Goal: Transaction & Acquisition: Obtain resource

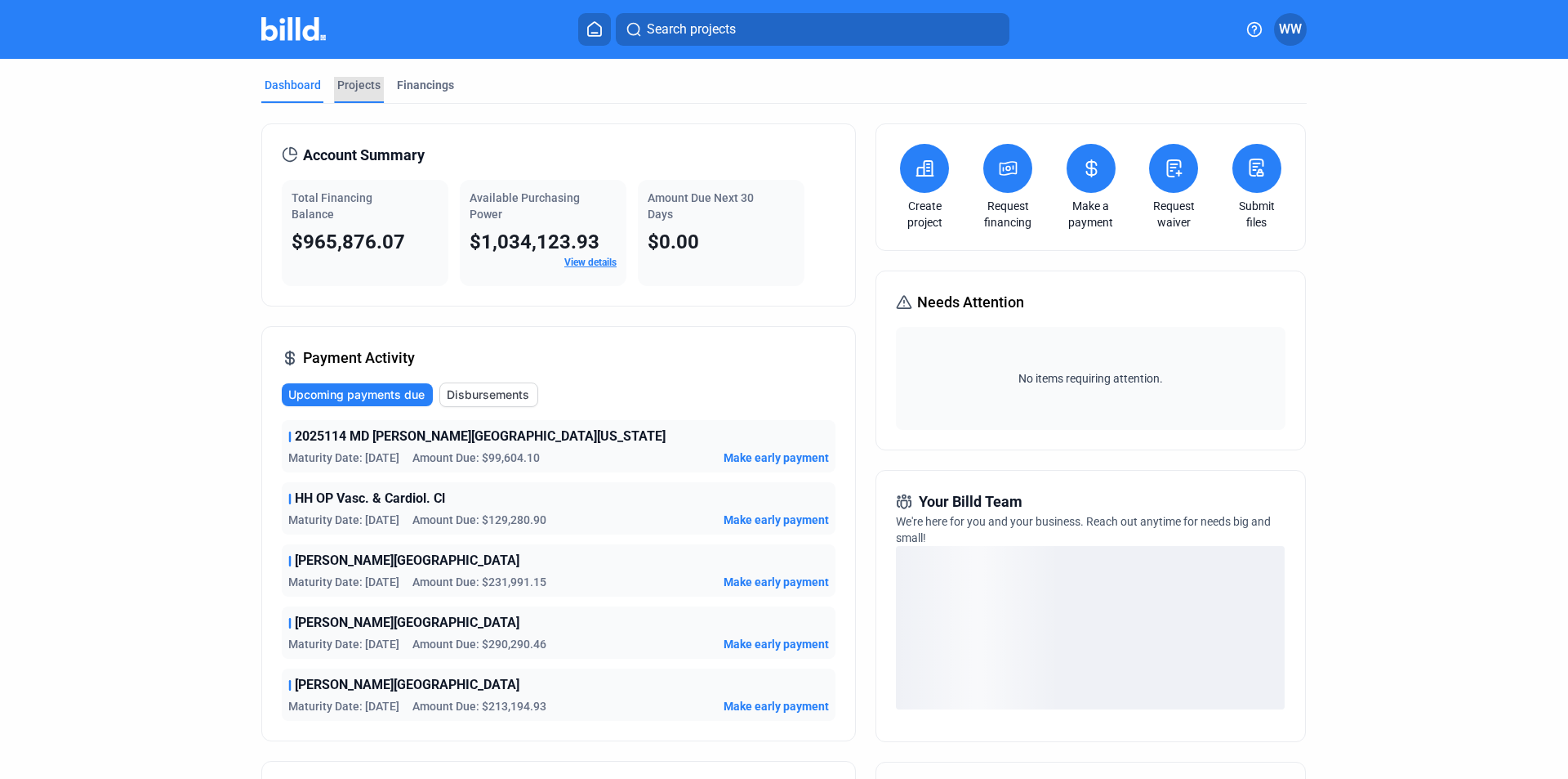
click at [359, 86] on div "Projects" at bounding box center [359, 85] width 43 height 17
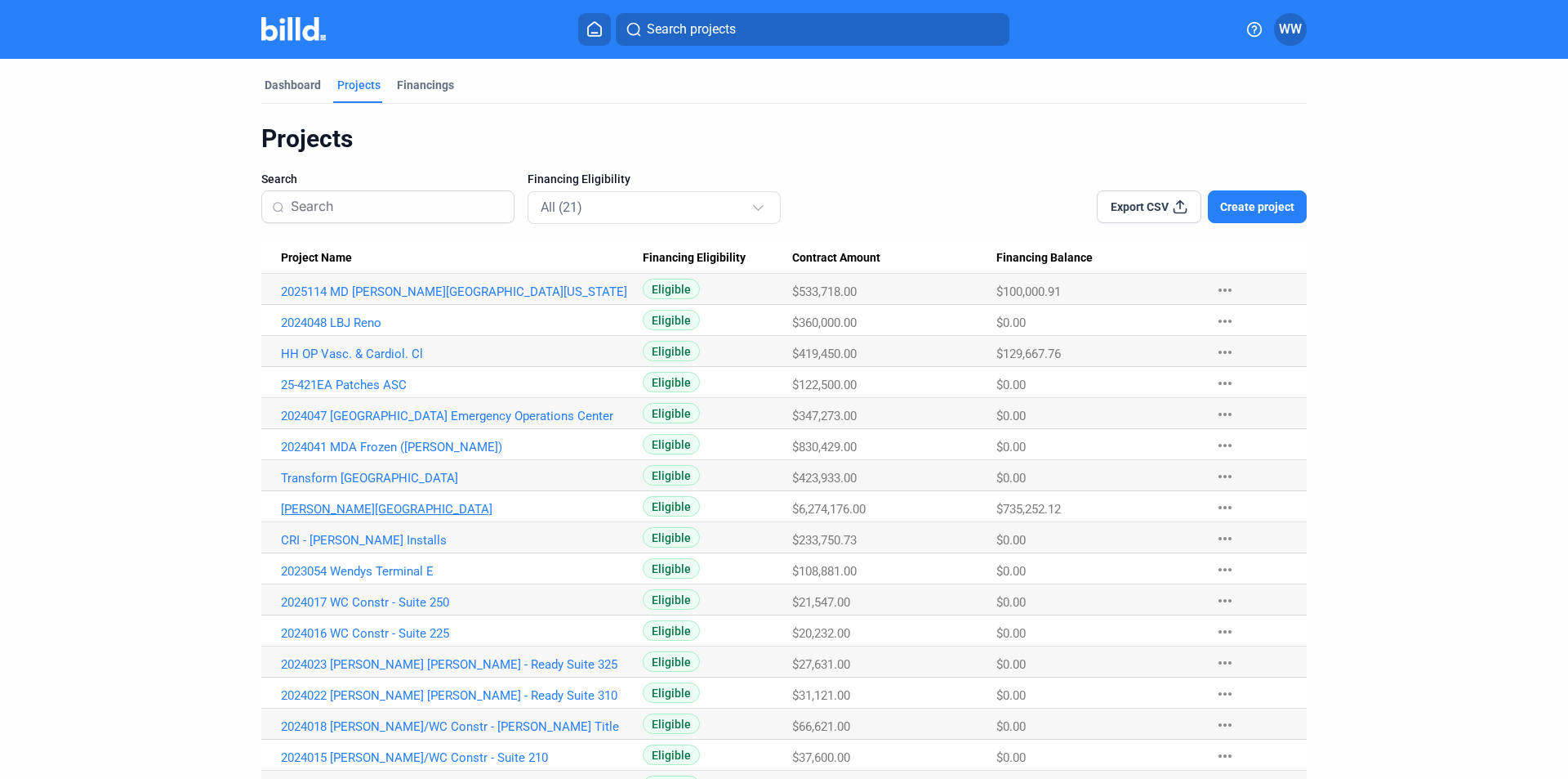
click at [327, 508] on link "[PERSON_NAME][GEOGRAPHIC_DATA]" at bounding box center [462, 509] width 362 height 15
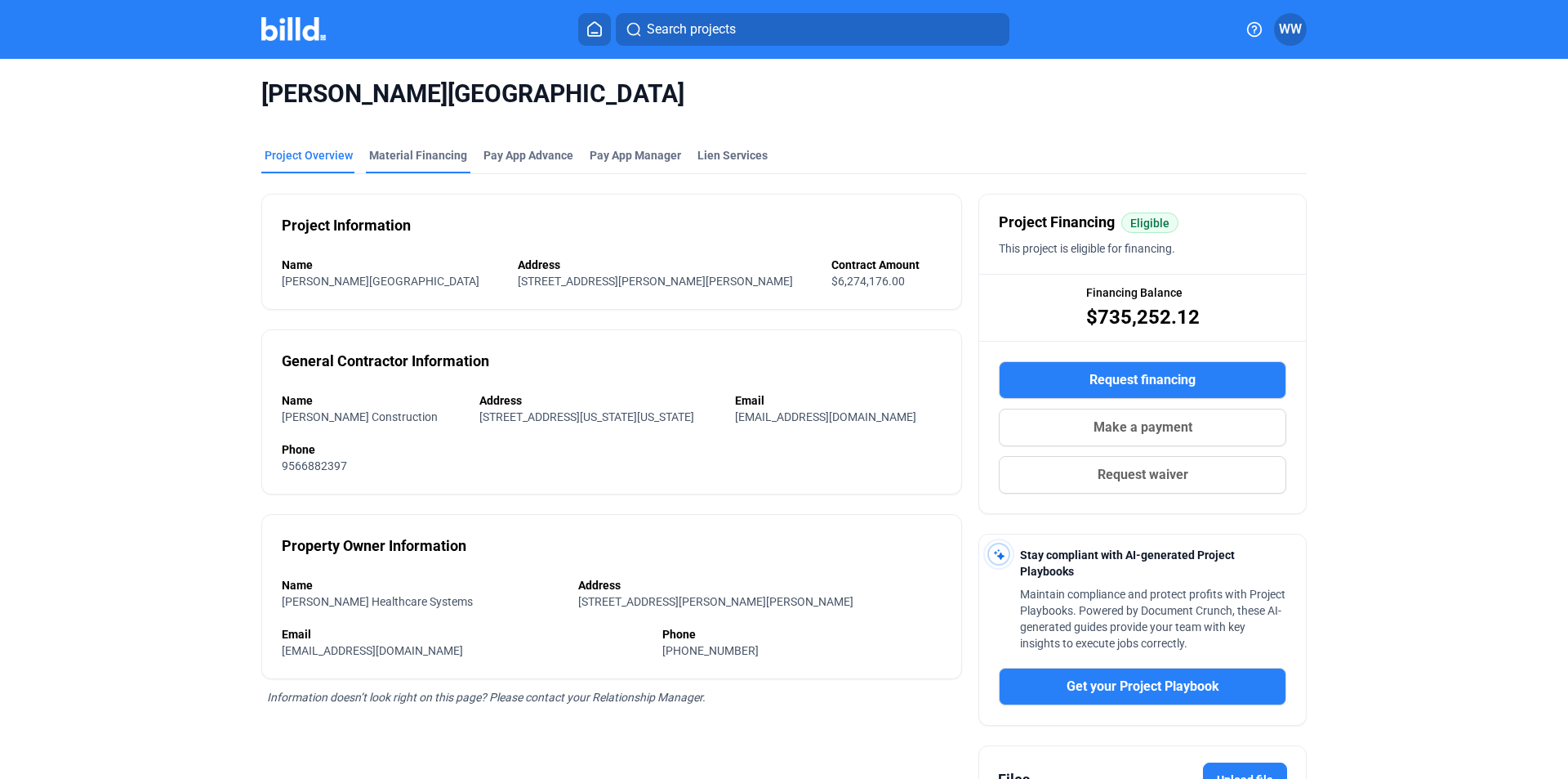
click at [436, 153] on div "Material Financing" at bounding box center [418, 155] width 98 height 17
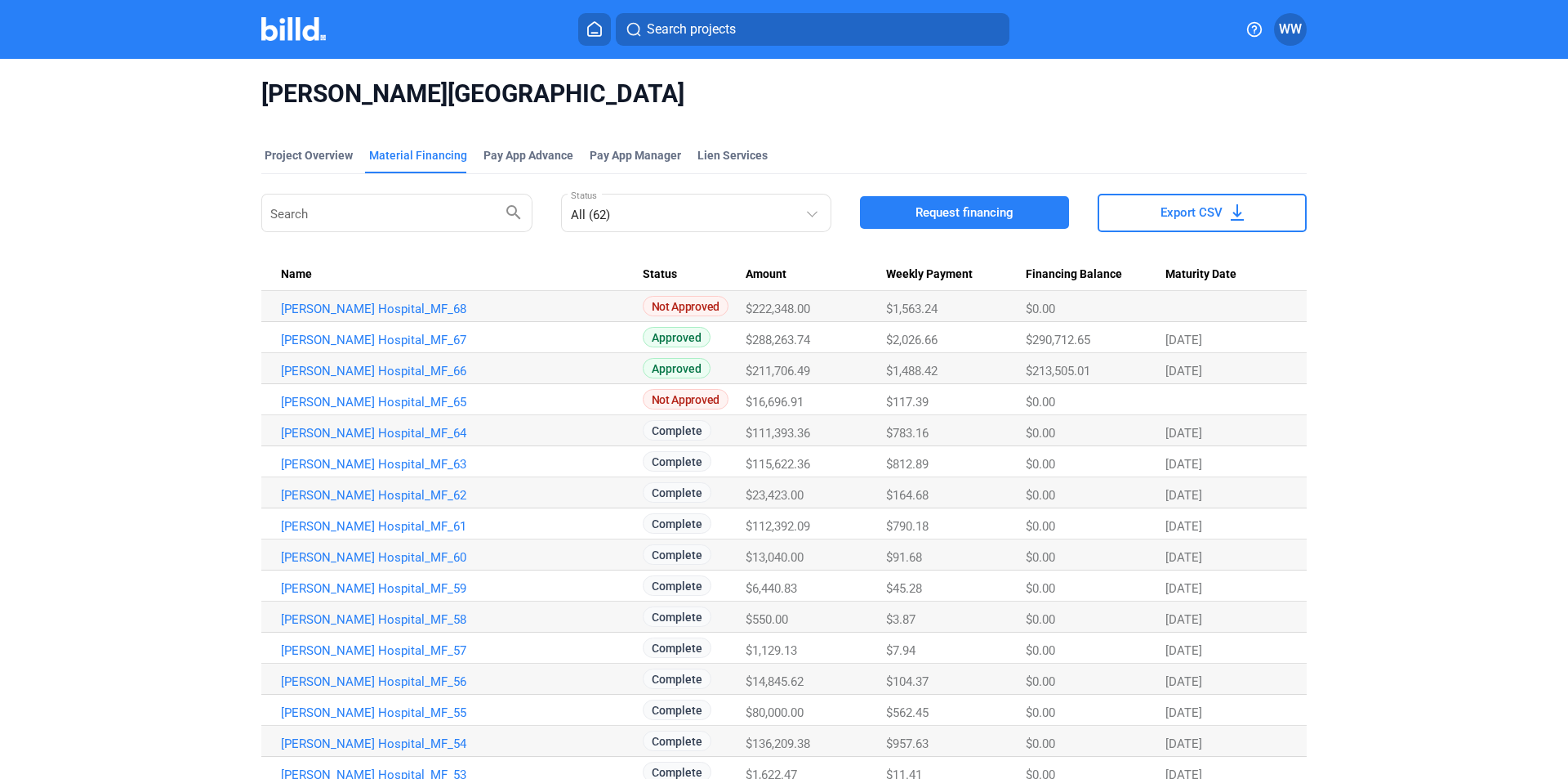
click at [934, 219] on span "Request financing" at bounding box center [964, 213] width 98 height 17
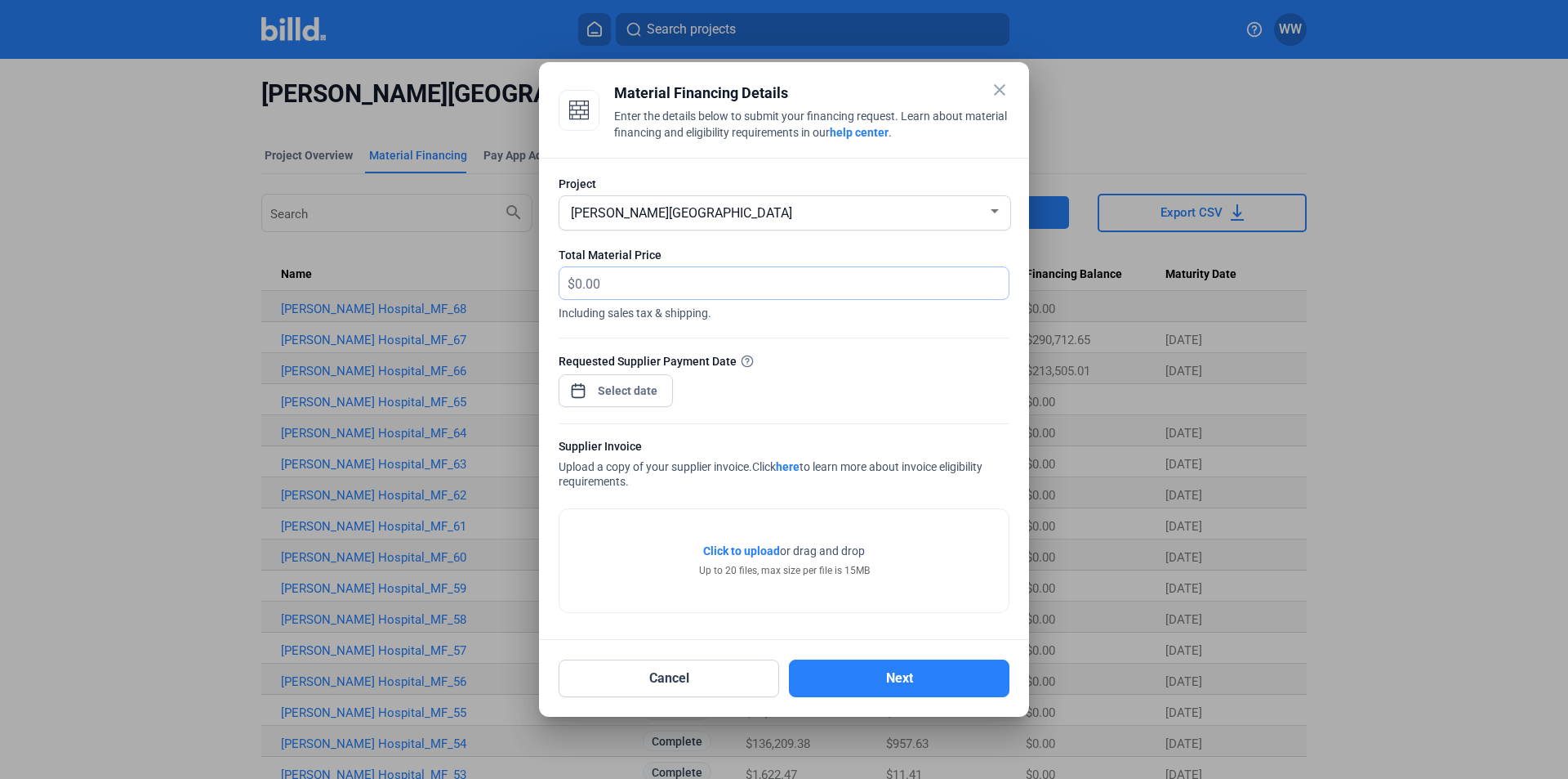
click at [608, 286] on input "text" at bounding box center [792, 283] width 434 height 32
type input "13,818.66"
click at [582, 391] on span "Open calendar" at bounding box center [578, 383] width 40 height 40
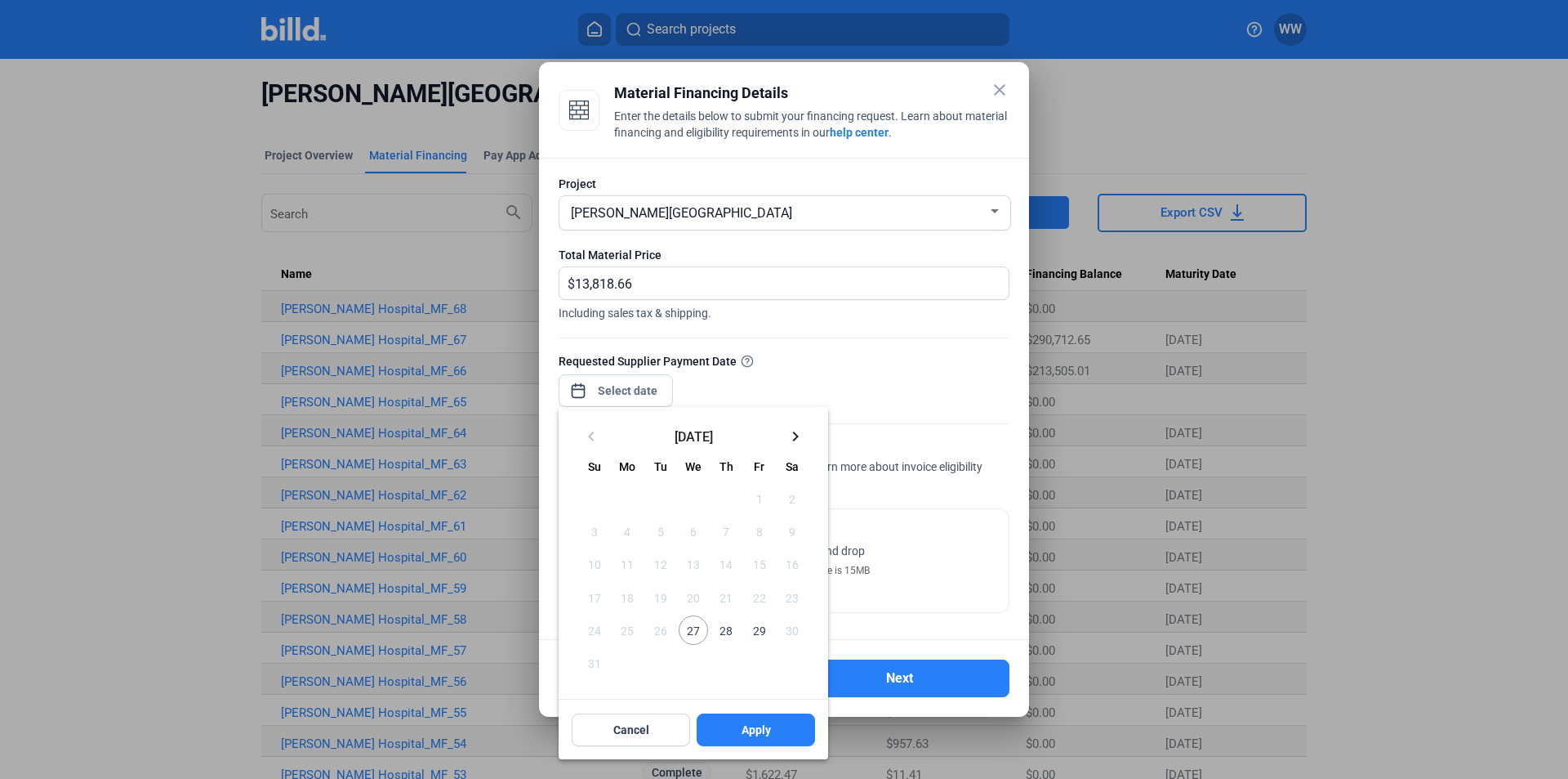
click at [694, 634] on span "27" at bounding box center [694, 630] width 30 height 30
click at [754, 733] on span "Apply" at bounding box center [756, 729] width 30 height 17
type input "[DATE]"
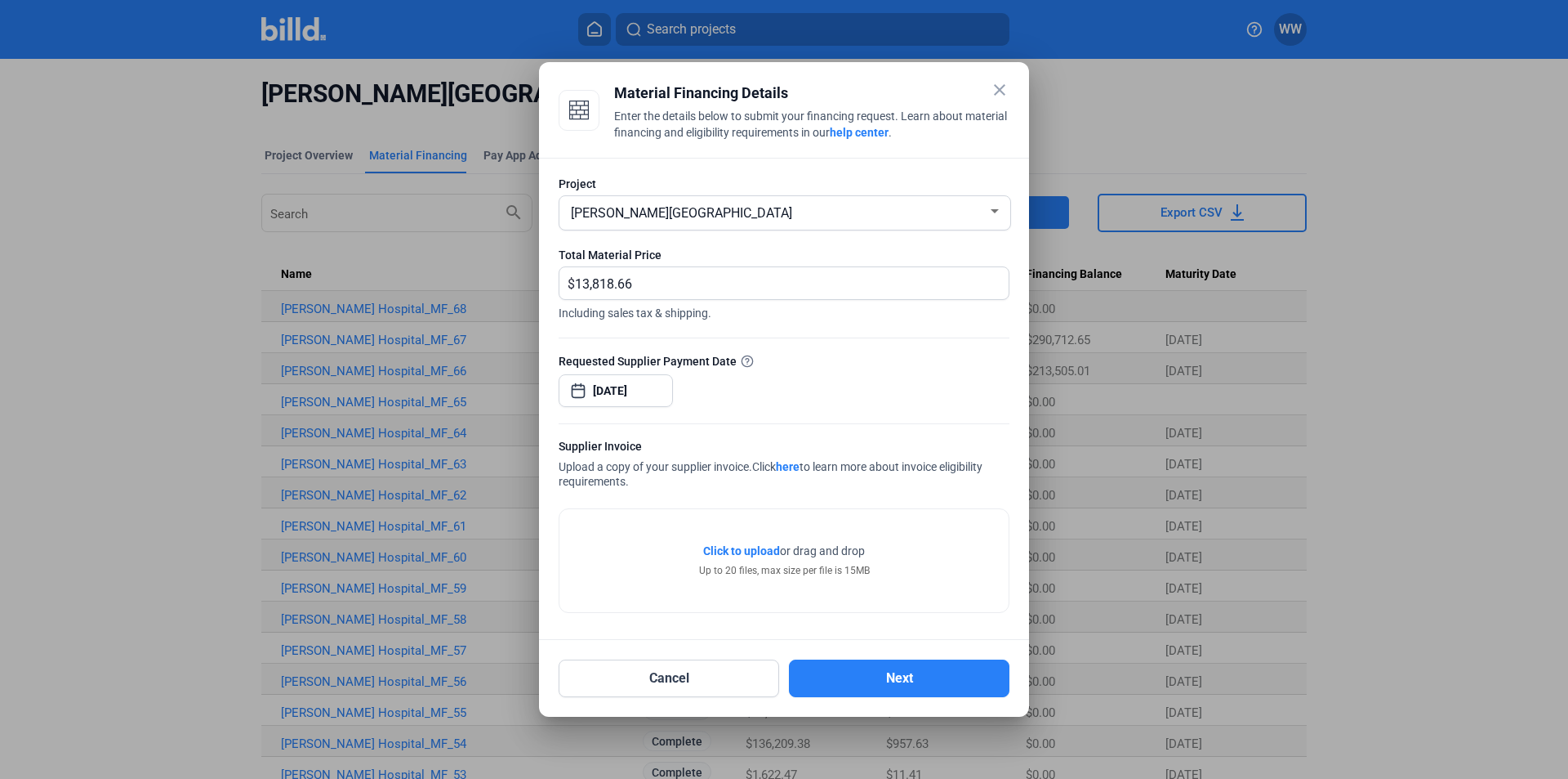
click at [747, 553] on span "Click to upload" at bounding box center [742, 551] width 77 height 13
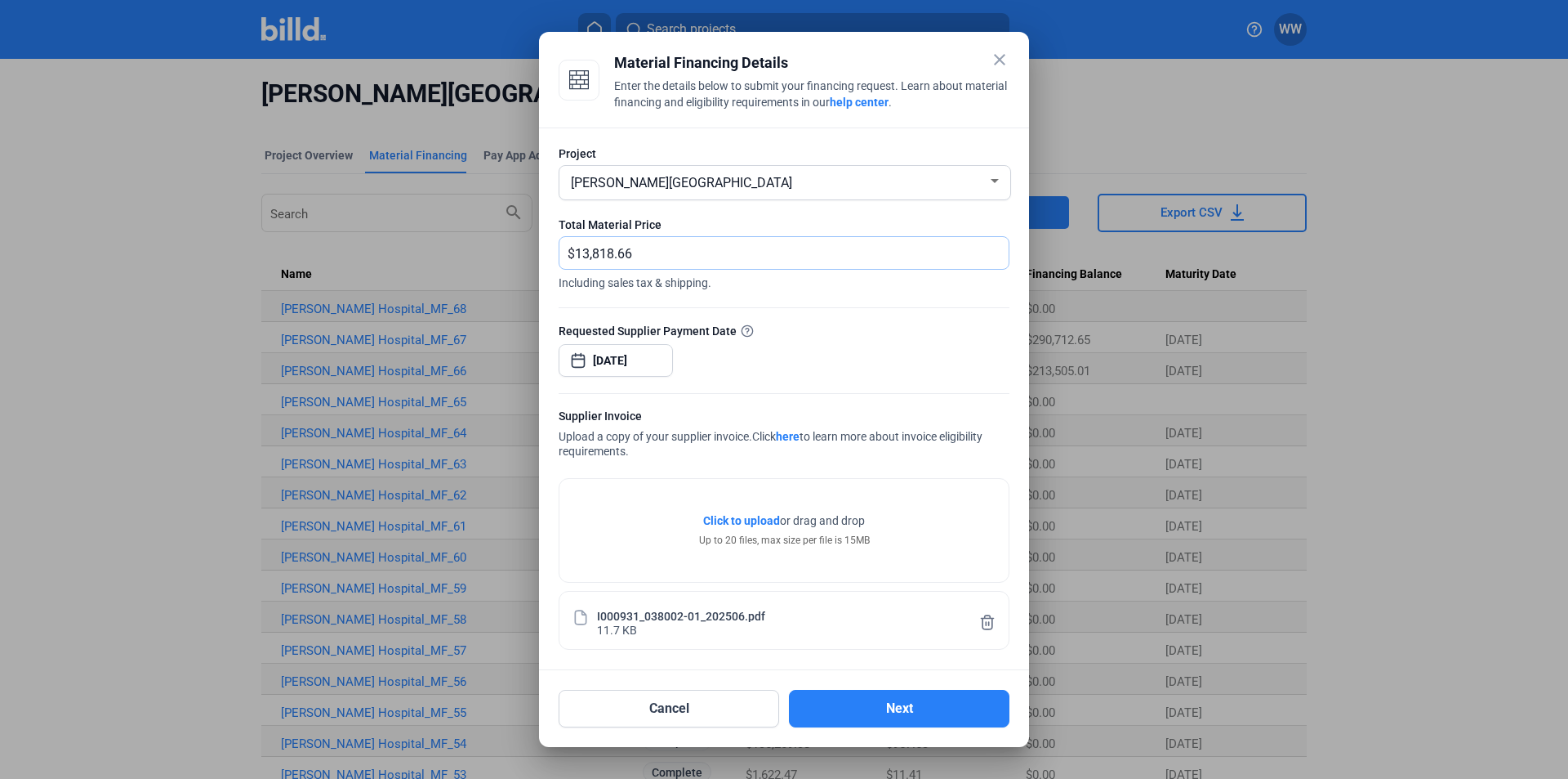
click at [638, 255] on input "13,818.66" at bounding box center [782, 253] width 415 height 32
type input "1"
type input "14,248.66"
click at [761, 523] on span "Click to upload" at bounding box center [742, 521] width 77 height 13
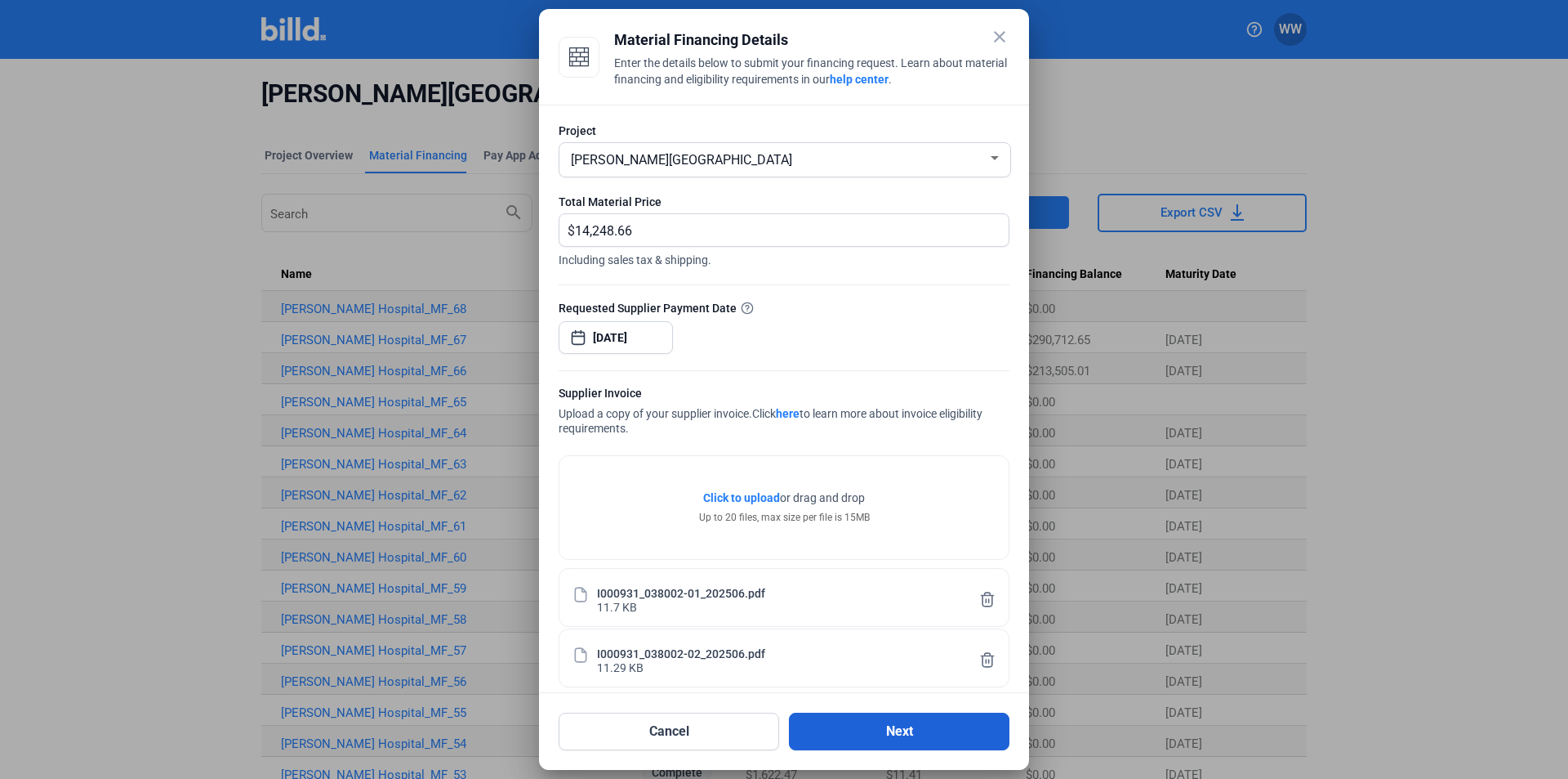
click at [892, 729] on button "Next" at bounding box center [899, 732] width 220 height 38
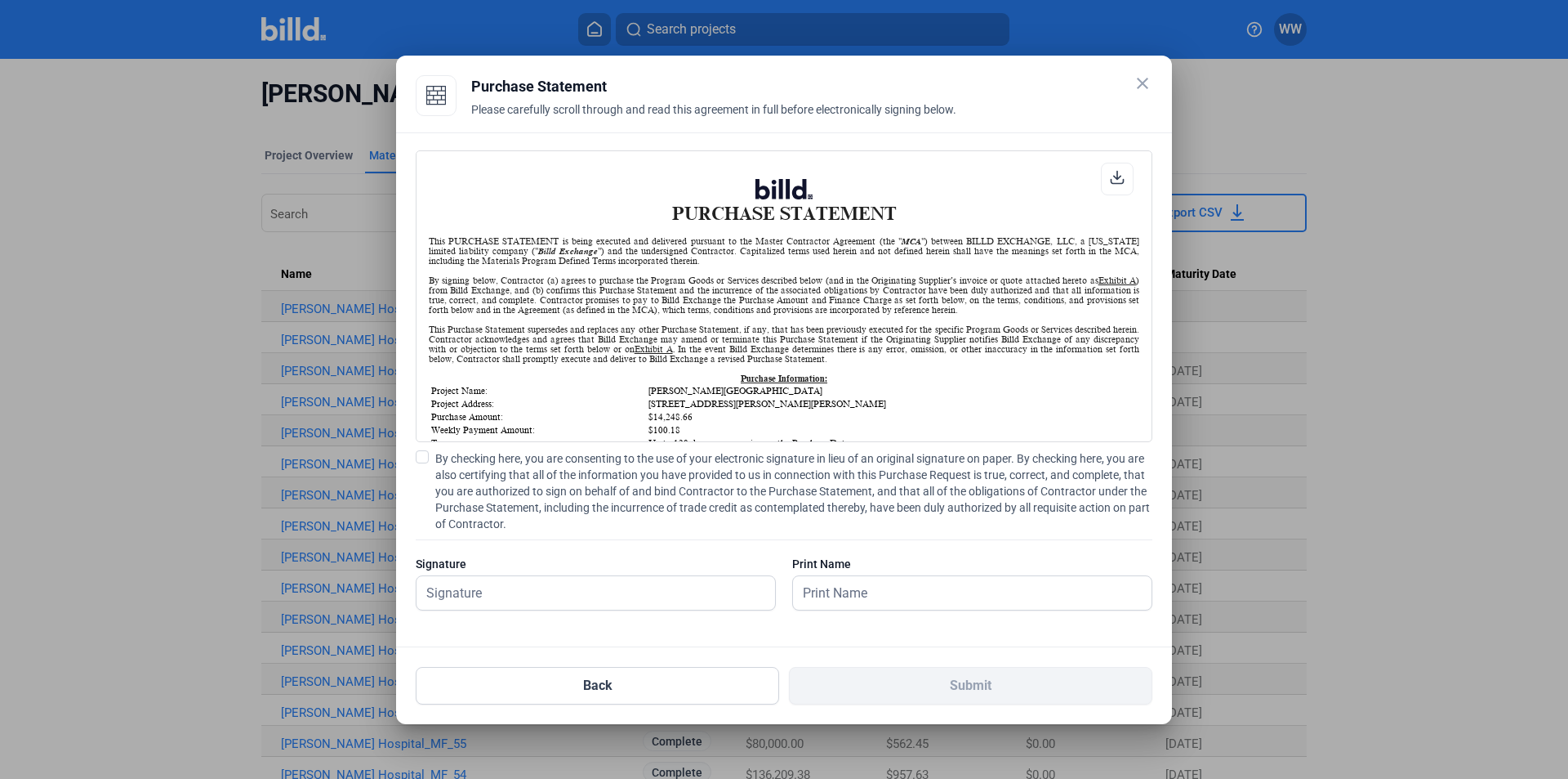
scroll to position [1, 0]
click at [421, 456] on span at bounding box center [422, 457] width 13 height 13
click at [0, 0] on input "By checking here, you are consenting to the use of your electronic signature in…" at bounding box center [0, 0] width 0 height 0
click at [453, 595] on input "text" at bounding box center [596, 593] width 359 height 34
type input "[PERSON_NAME]"
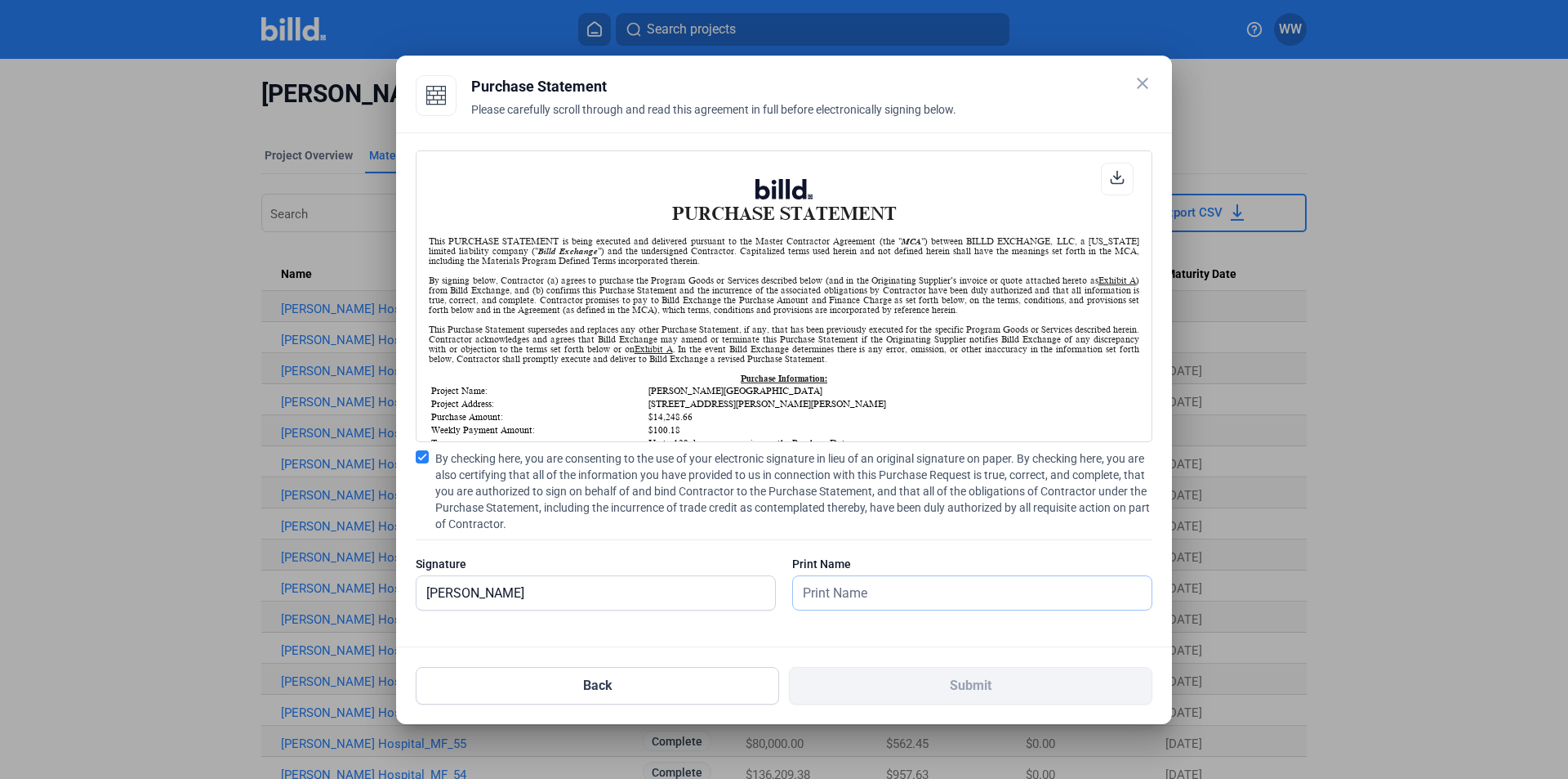
type input "[PERSON_NAME]"
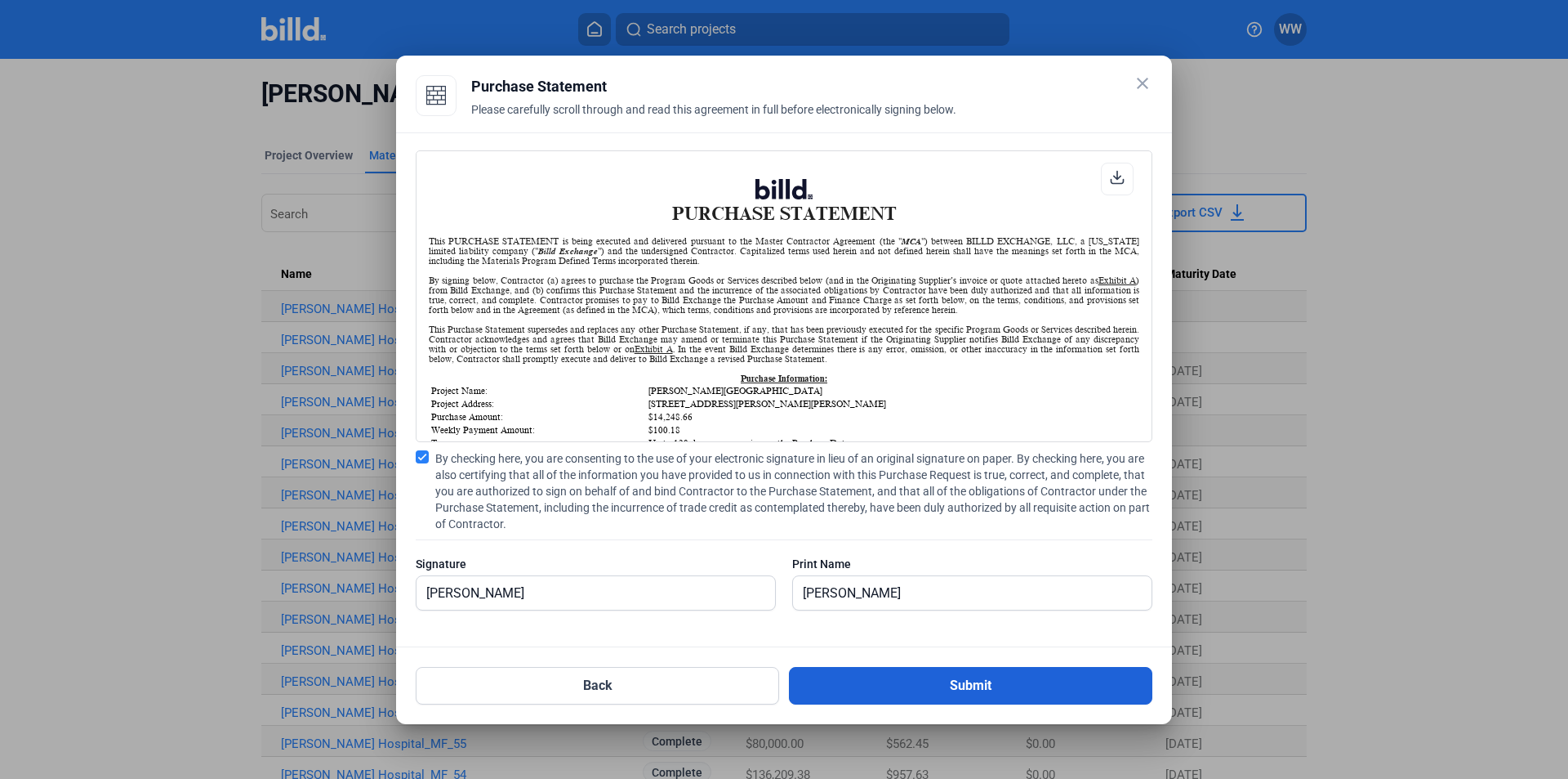
click at [971, 688] on button "Submit" at bounding box center [971, 686] width 364 height 38
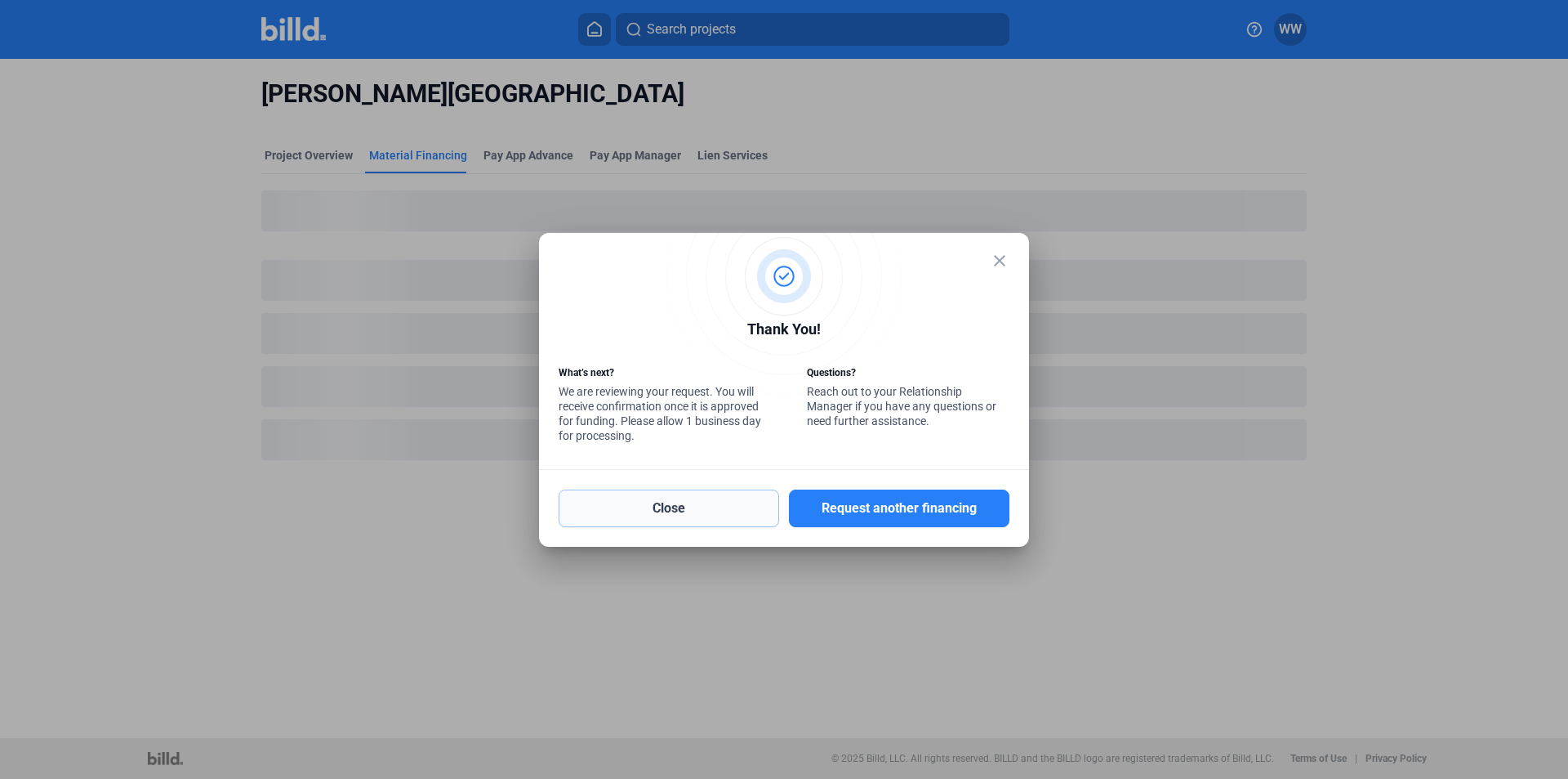
click at [657, 507] on button "Close" at bounding box center [668, 508] width 220 height 38
